Goal: Task Accomplishment & Management: Manage account settings

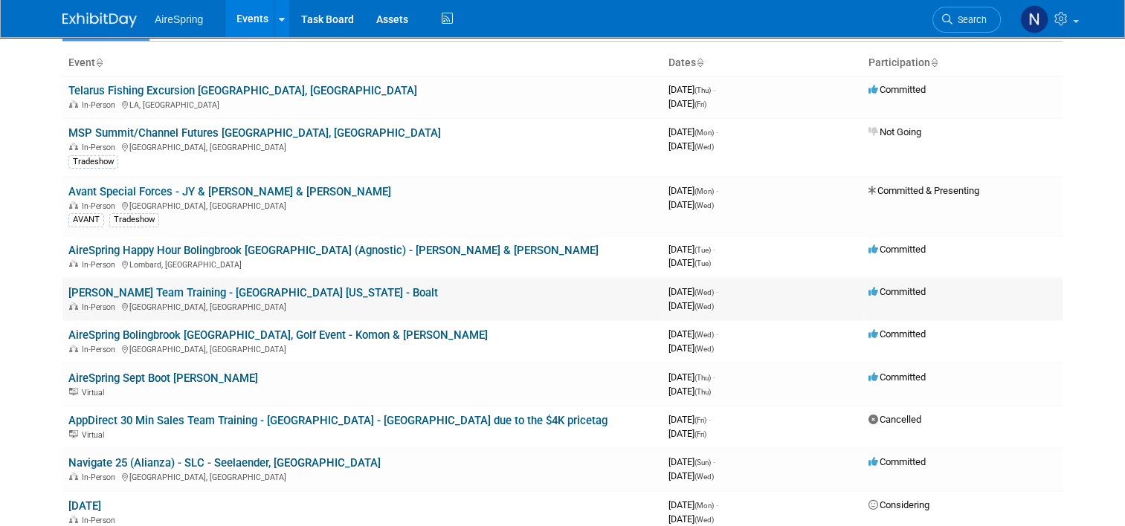
scroll to position [297, 0]
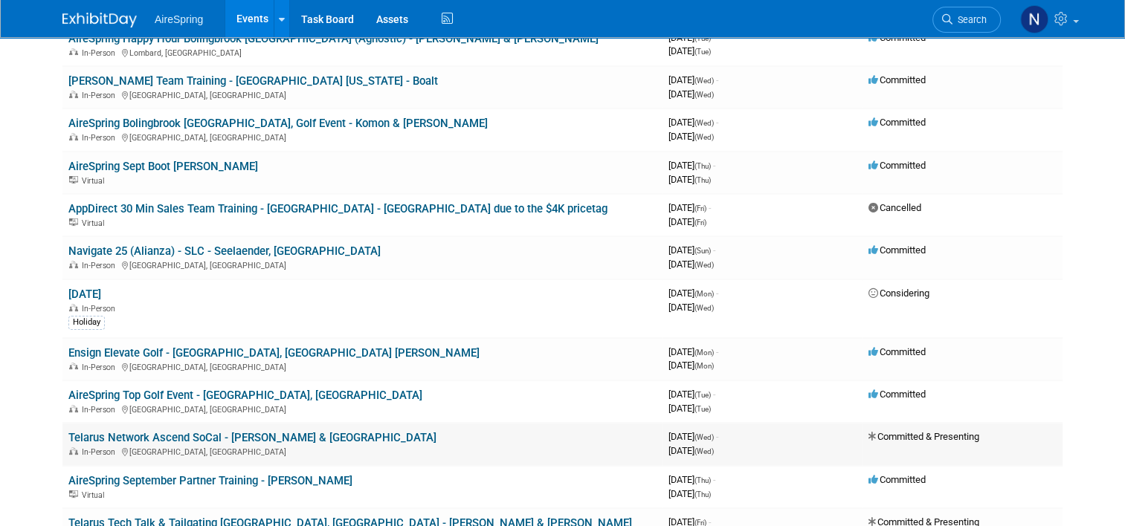
click at [241, 431] on link "Telarus Network Ascend SoCal - [PERSON_NAME] & [GEOGRAPHIC_DATA]" at bounding box center [252, 437] width 368 height 13
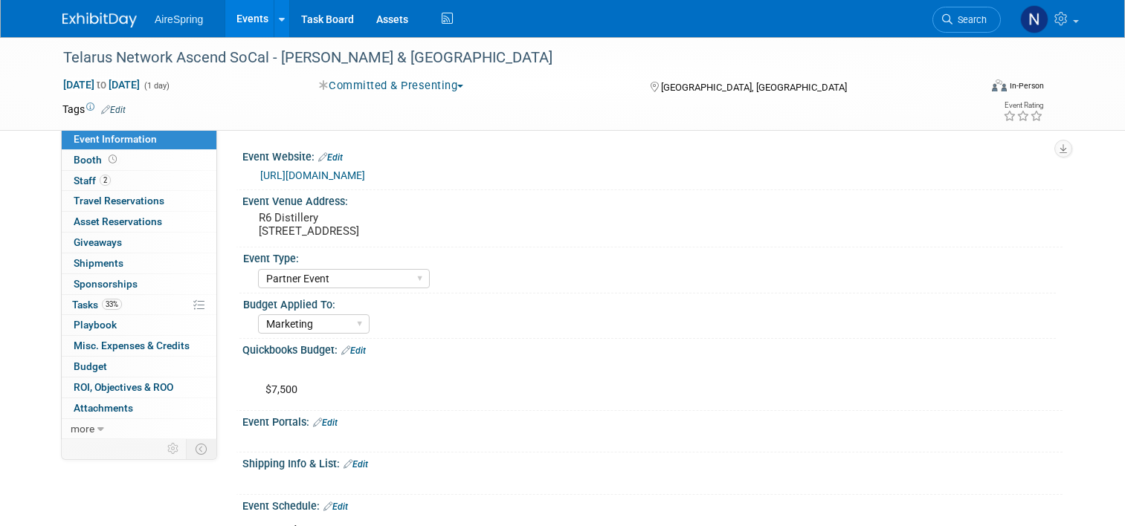
select select "Partner Event"
select select "Marketing"
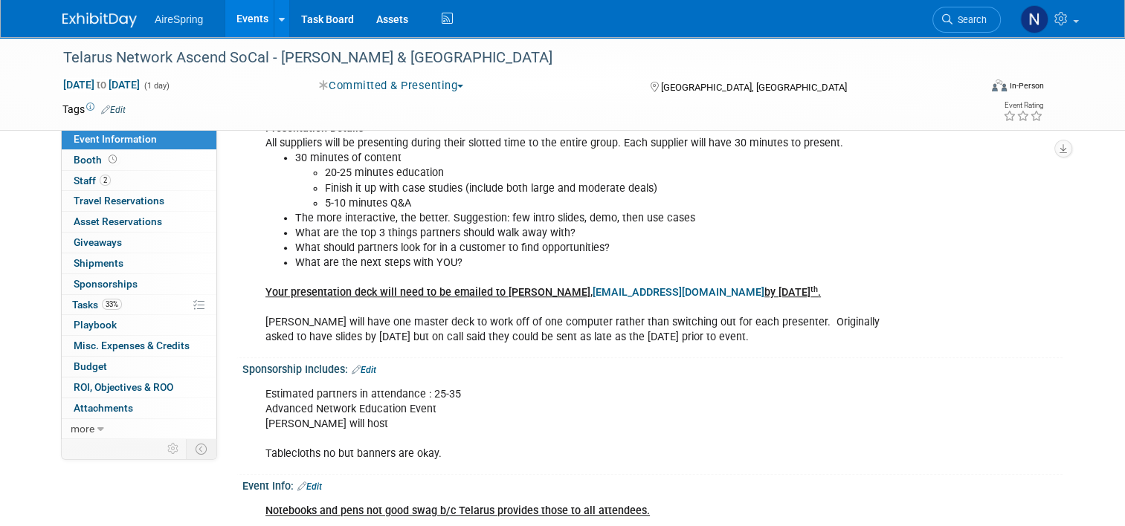
scroll to position [818, 0]
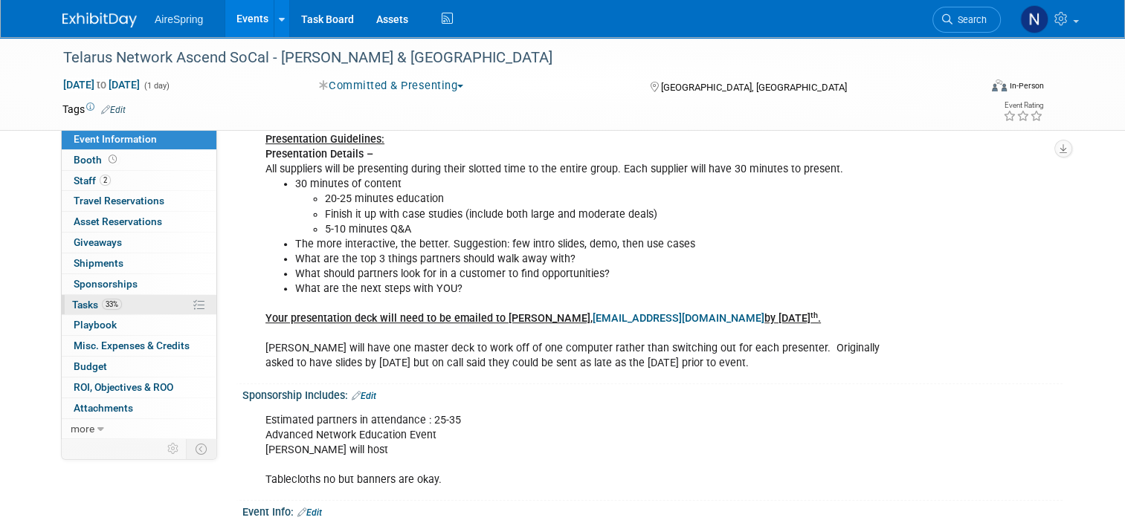
click at [72, 307] on span "Tasks 33%" at bounding box center [97, 305] width 50 height 12
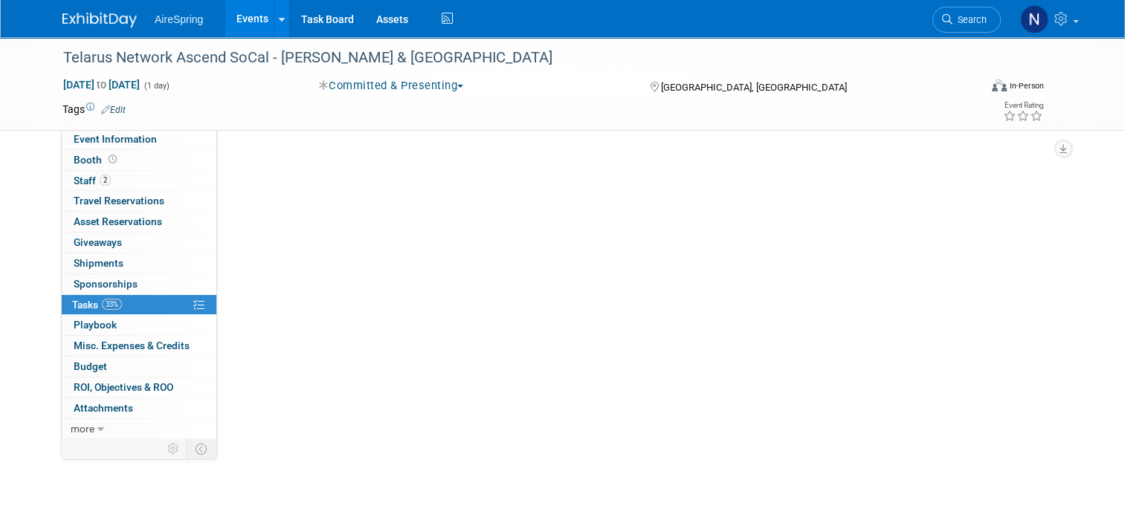
scroll to position [0, 0]
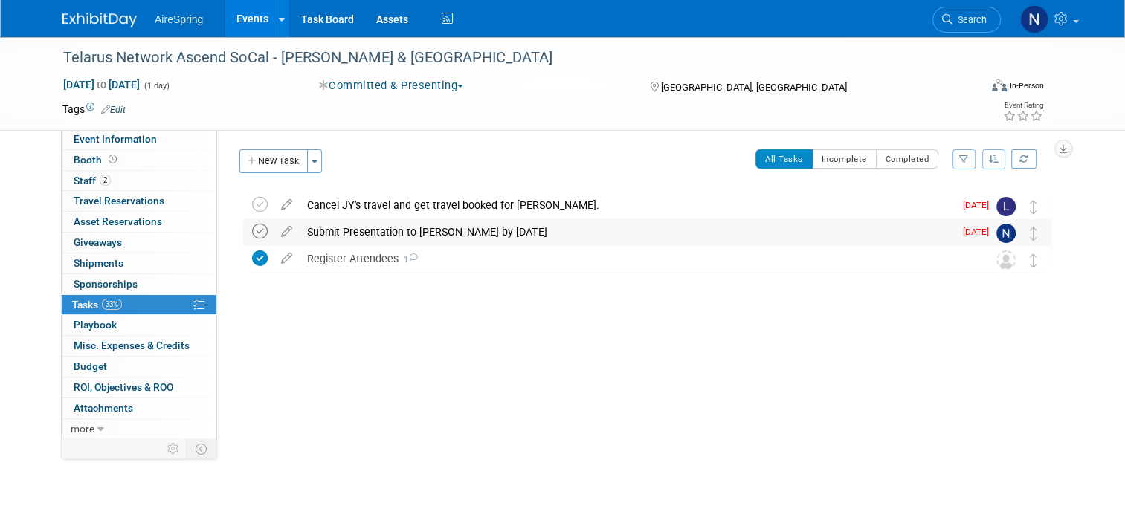
click at [252, 232] on icon at bounding box center [260, 232] width 16 height 16
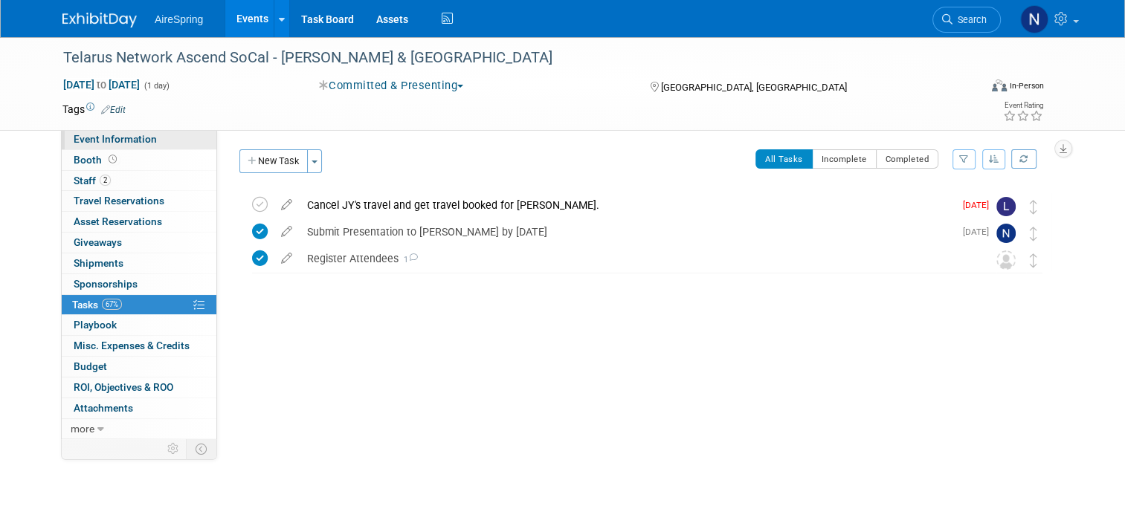
click at [175, 148] on link "Event Information" at bounding box center [139, 139] width 155 height 20
select select "Partner Event"
select select "Marketing"
